Goal: Find specific page/section: Find specific page/section

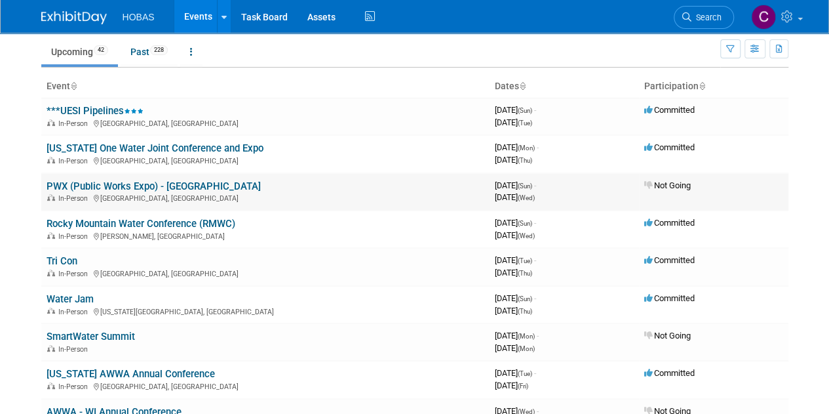
scroll to position [66, 0]
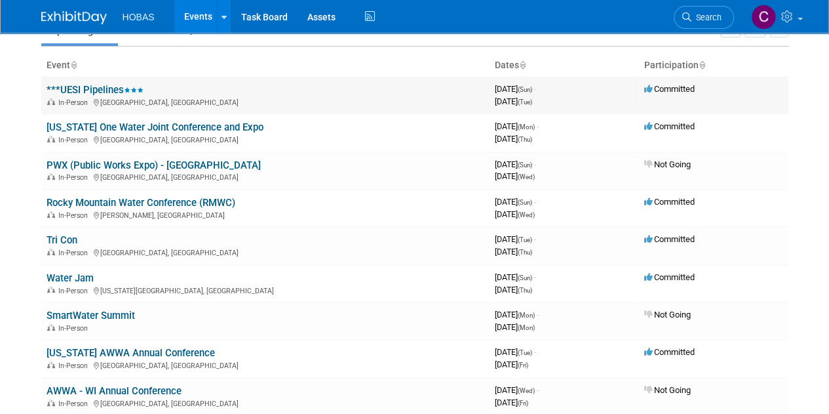
click at [89, 90] on link "***UESI Pipelines" at bounding box center [95, 90] width 97 height 12
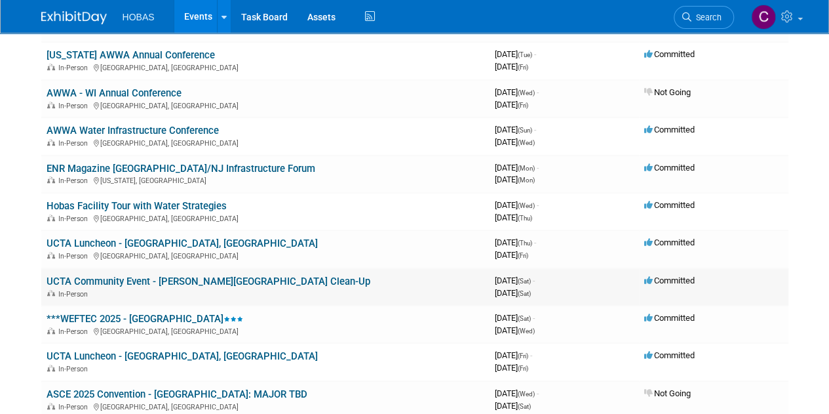
scroll to position [393, 0]
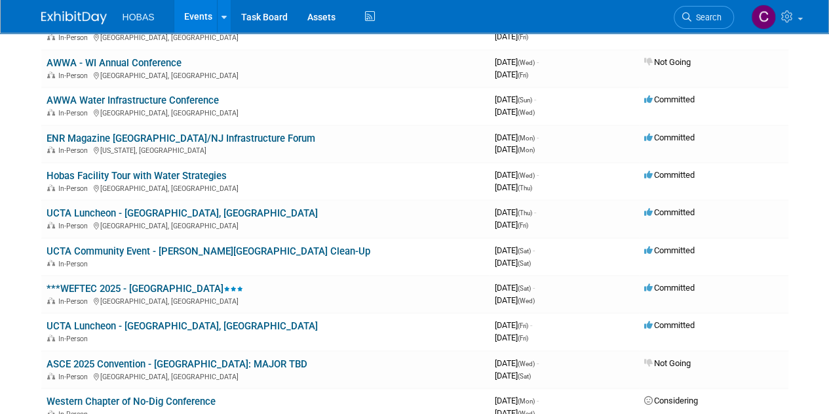
click at [105, 290] on link "***WEFTEC 2025 - [GEOGRAPHIC_DATA]" at bounding box center [145, 289] width 197 height 12
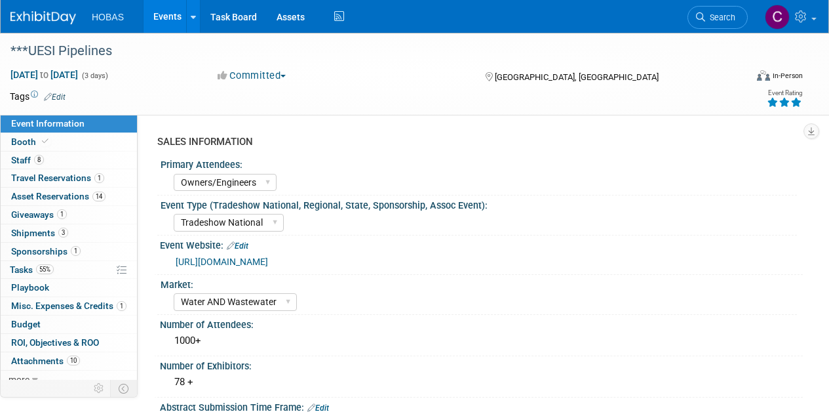
select select "Owners/Engineers"
select select "Tradeshow National"
select select "Water AND Wastewater"
select select "Exhibiting and Sponsoring"
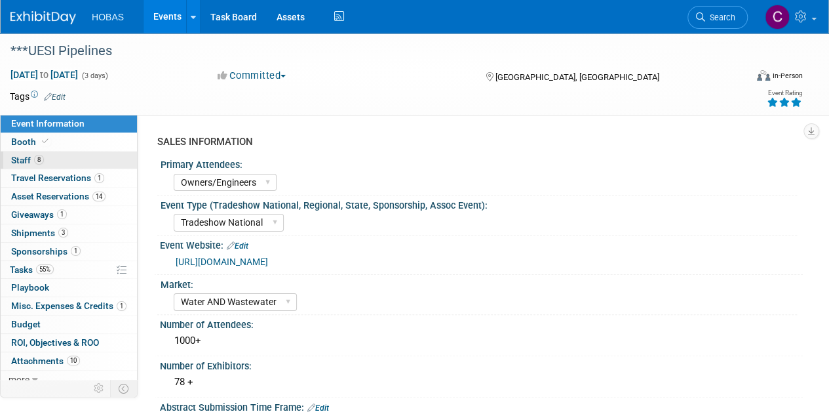
click at [28, 155] on span "Staff 8" at bounding box center [27, 160] width 33 height 10
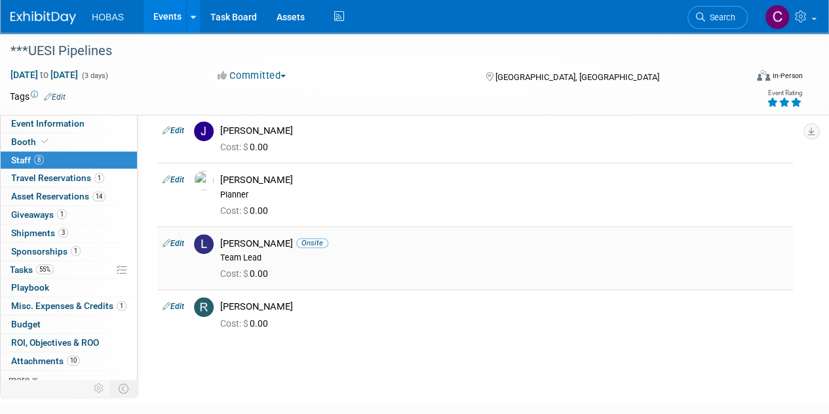
scroll to position [328, 0]
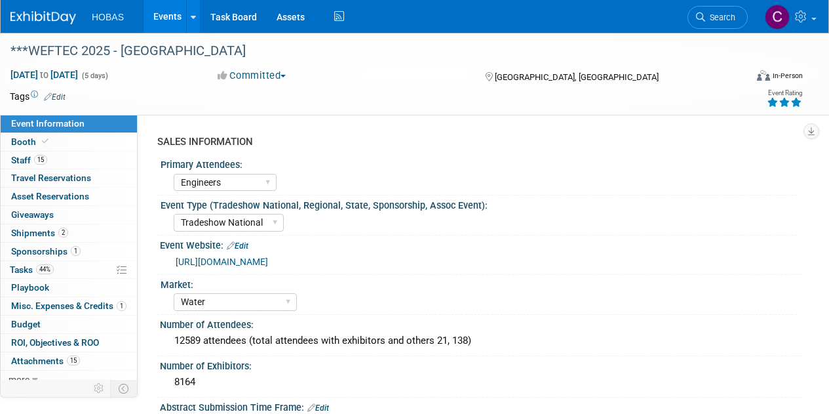
select select "Engineers"
select select "Tradeshow National"
select select "Water"
select select "Exhibiting and Sponsoring"
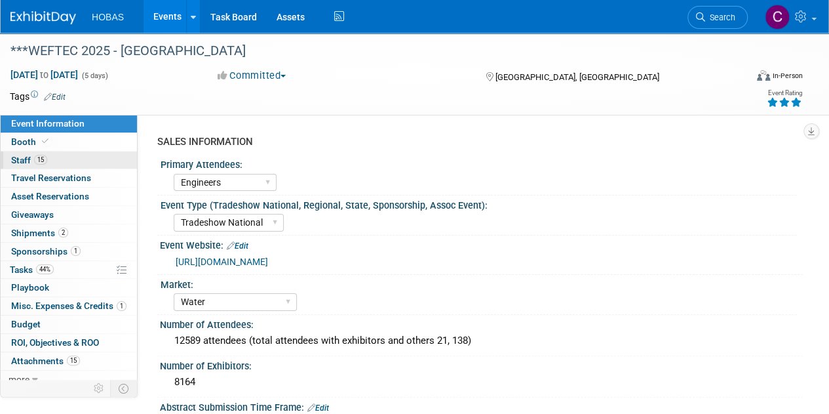
click at [23, 158] on span "Staff 15" at bounding box center [29, 160] width 36 height 10
